Goal: Information Seeking & Learning: Learn about a topic

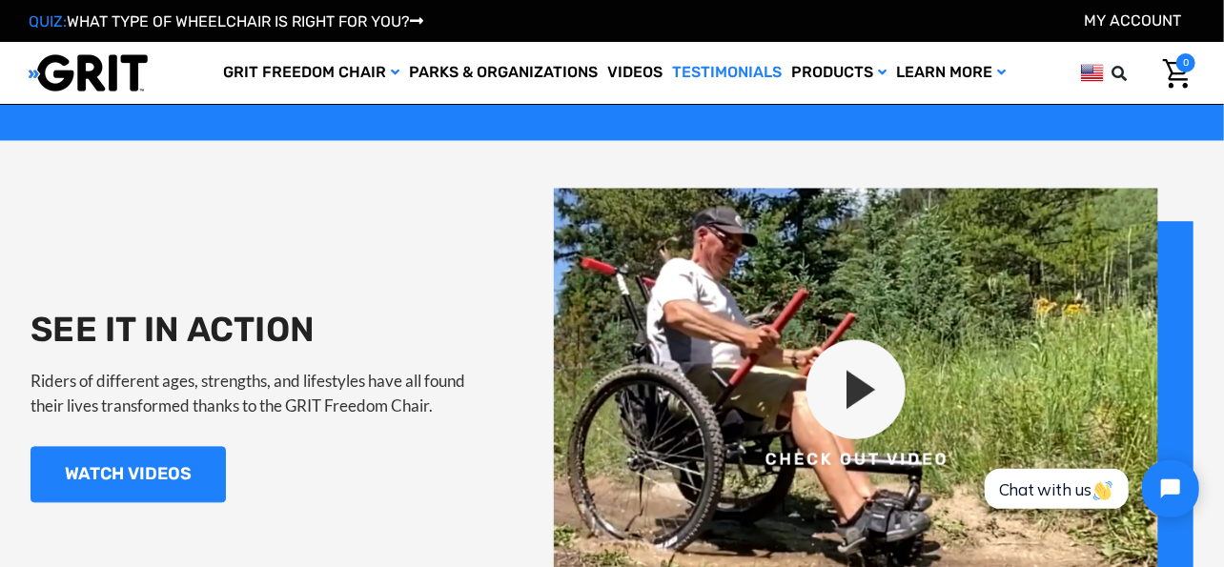
scroll to position [1716, 0]
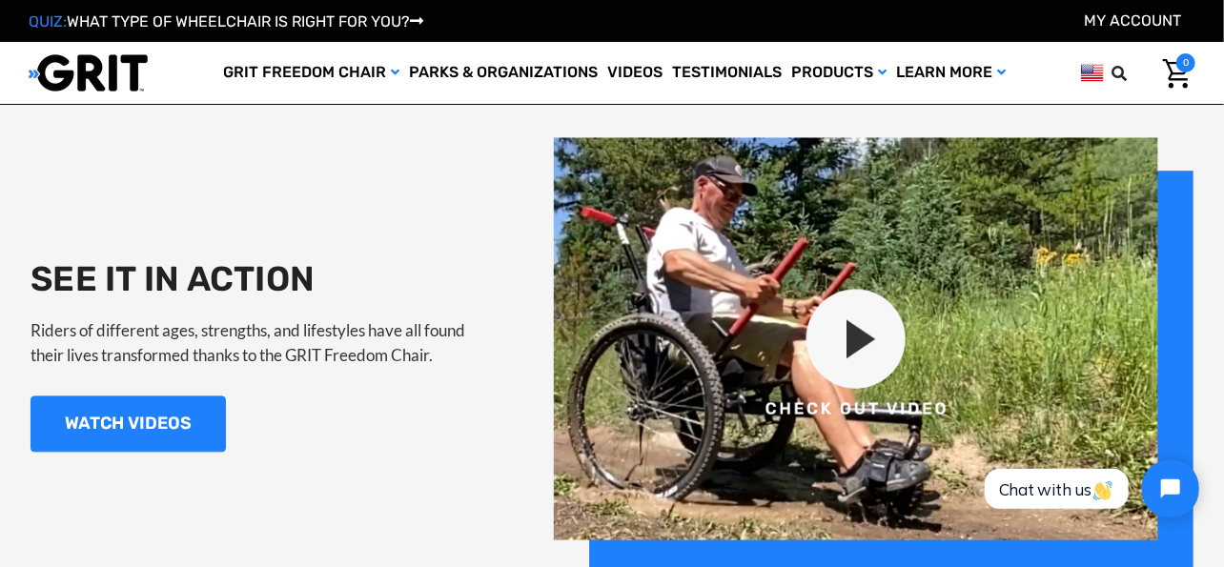
click at [858, 336] on img at bounding box center [874, 356] width 640 height 436
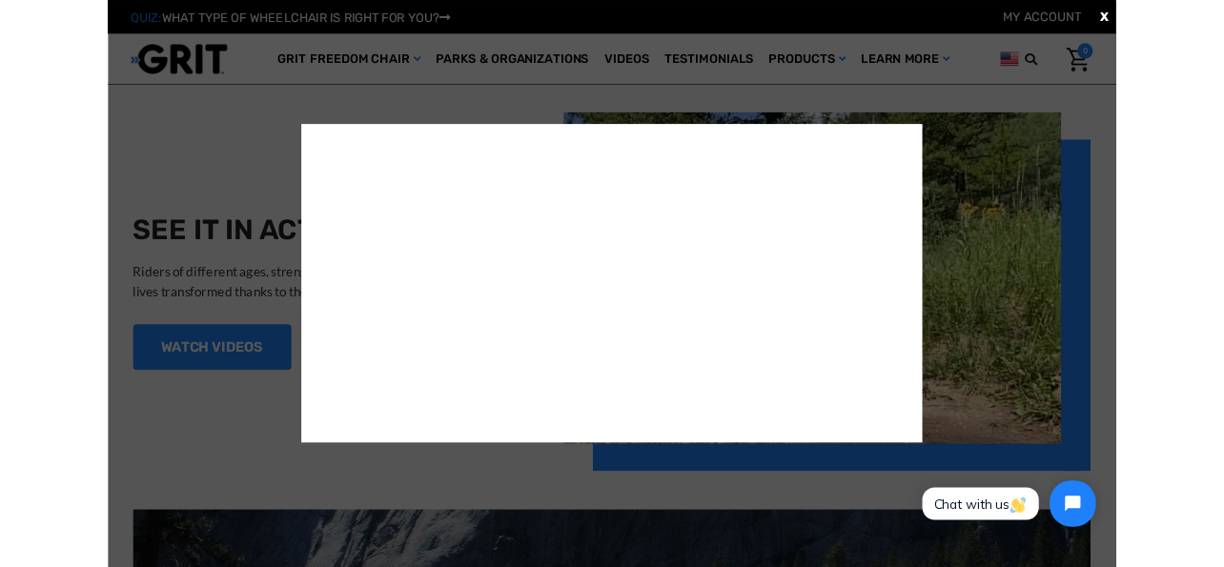
scroll to position [0, 0]
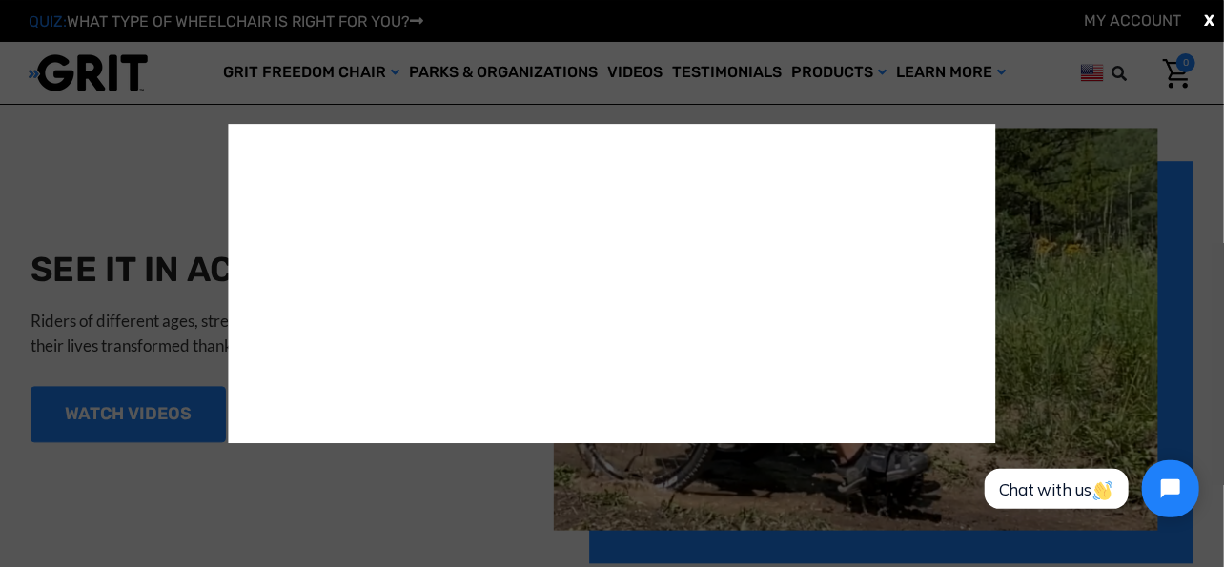
click at [1096, 211] on div "X" at bounding box center [612, 283] width 1224 height 567
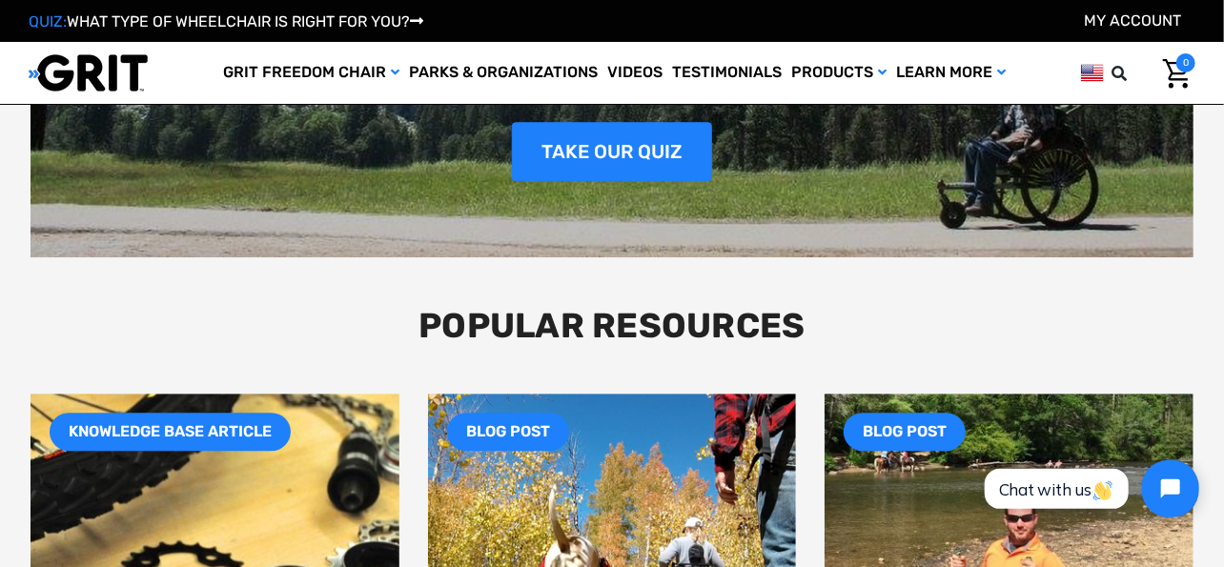
scroll to position [2298, 0]
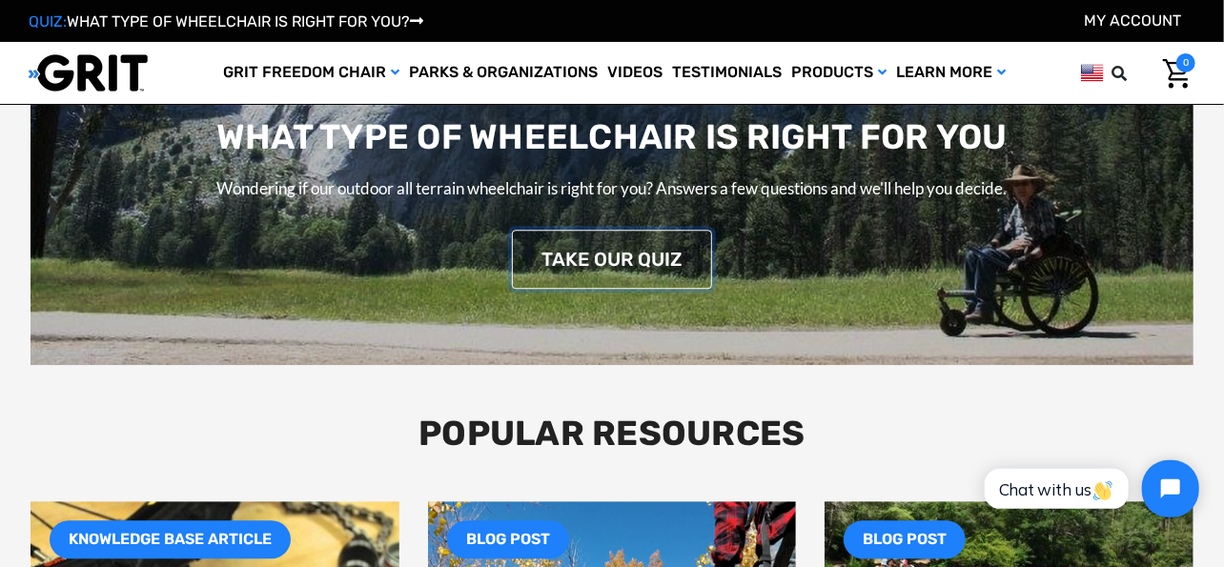
click at [606, 256] on link "TAKE OUR QUIZ" at bounding box center [612, 259] width 200 height 59
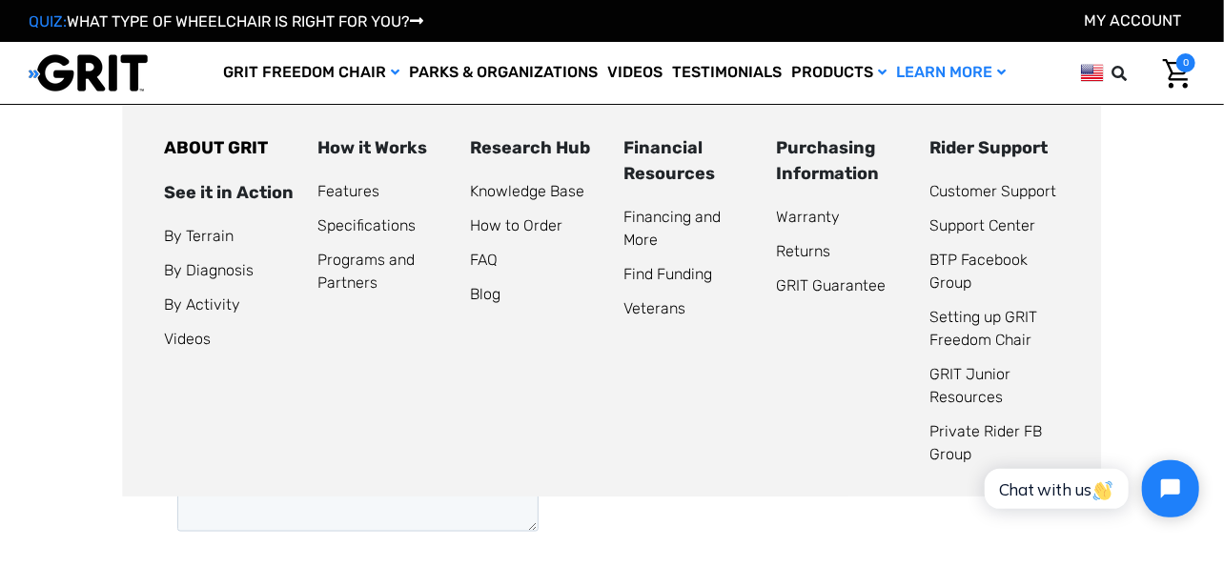
scroll to position [1049, 0]
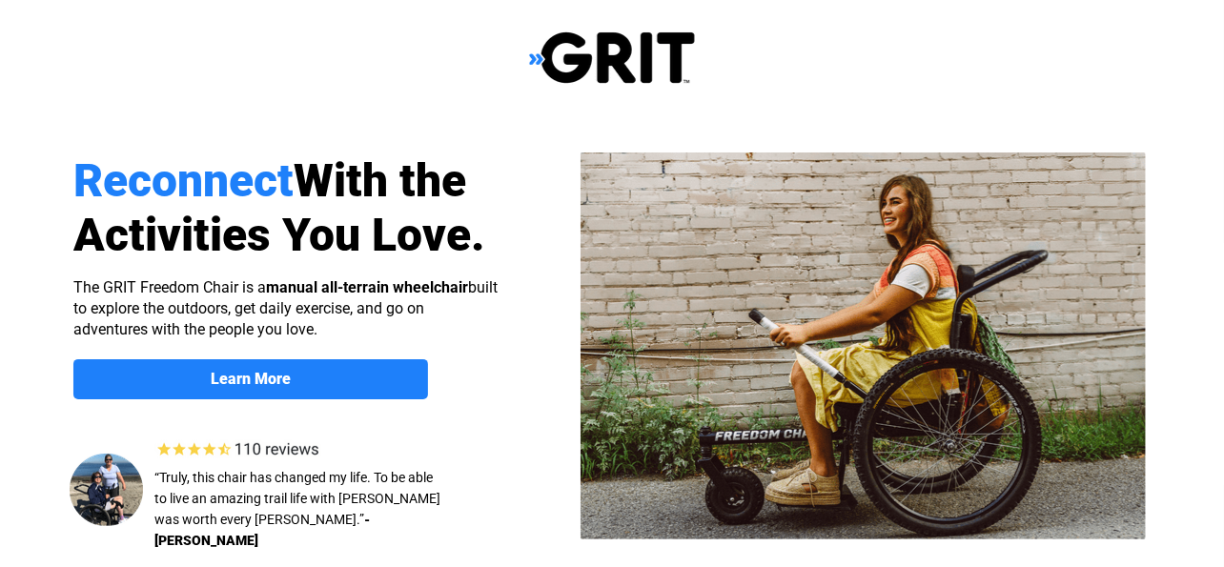
select select "US"
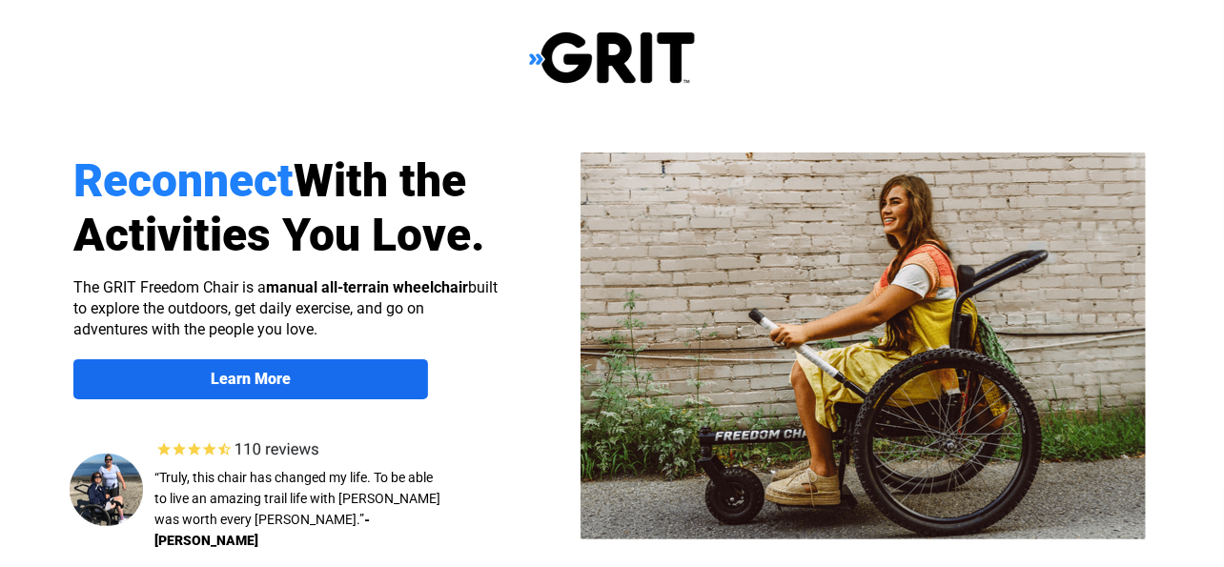
click at [282, 367] on link "Learn More" at bounding box center [250, 379] width 355 height 40
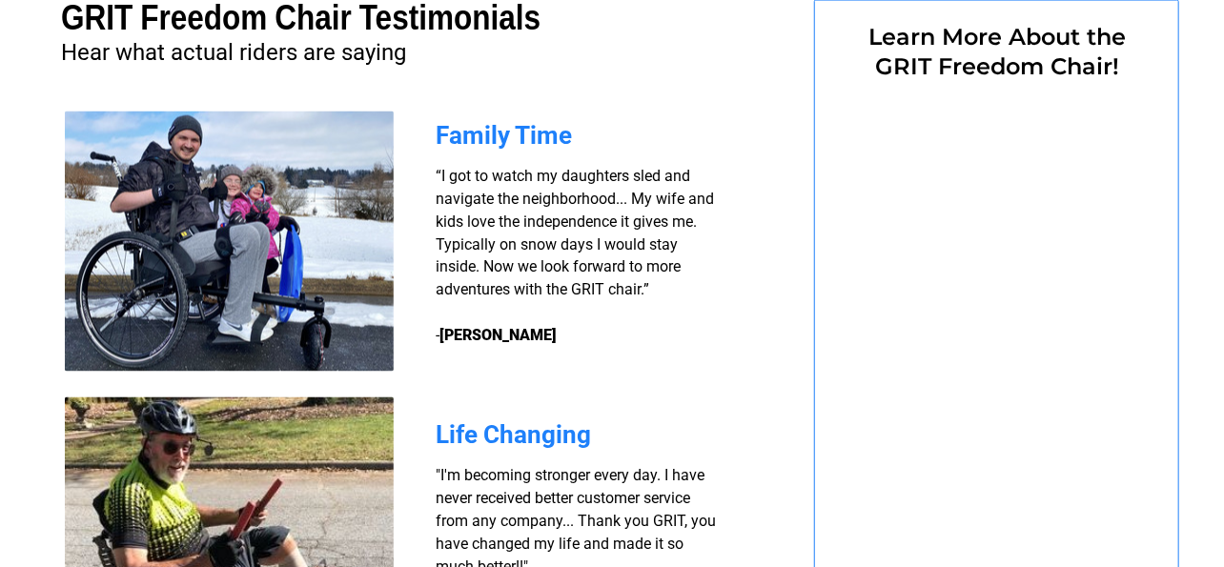
select select "US"
